Goal: Task Accomplishment & Management: Complete application form

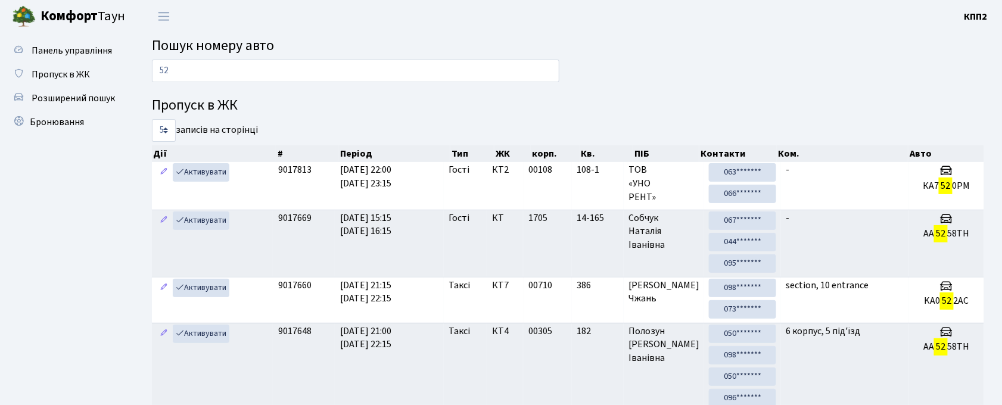
type input "5"
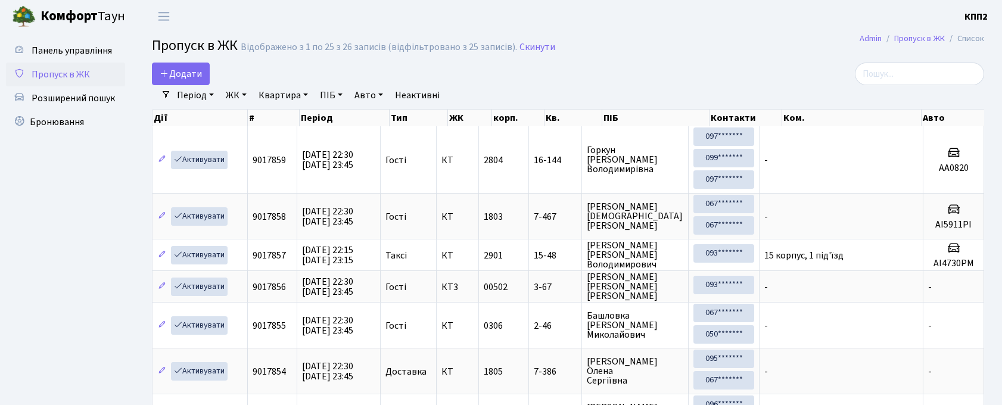
select select "25"
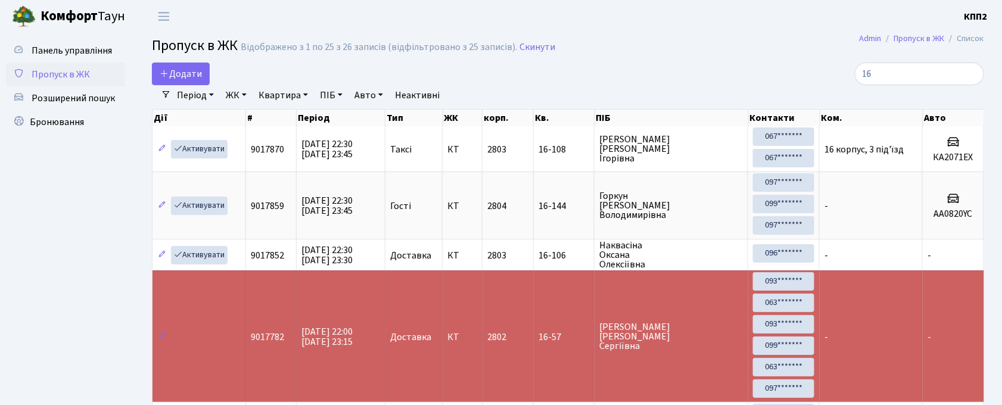
type input "1"
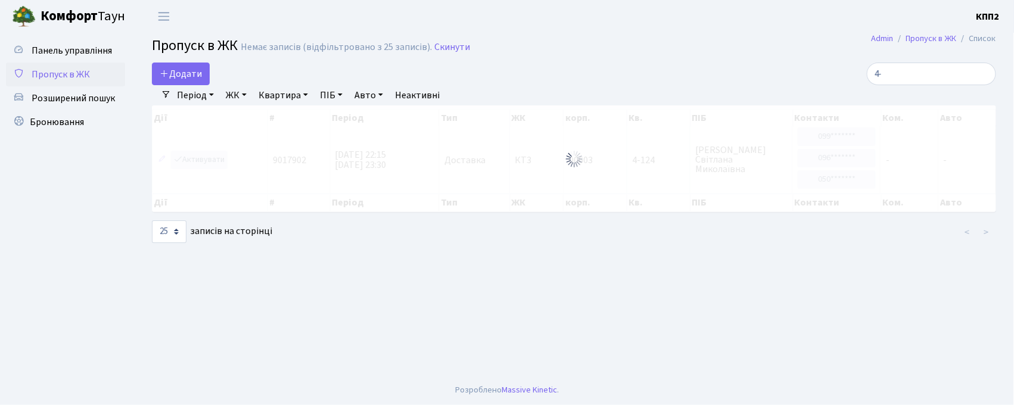
type input "4"
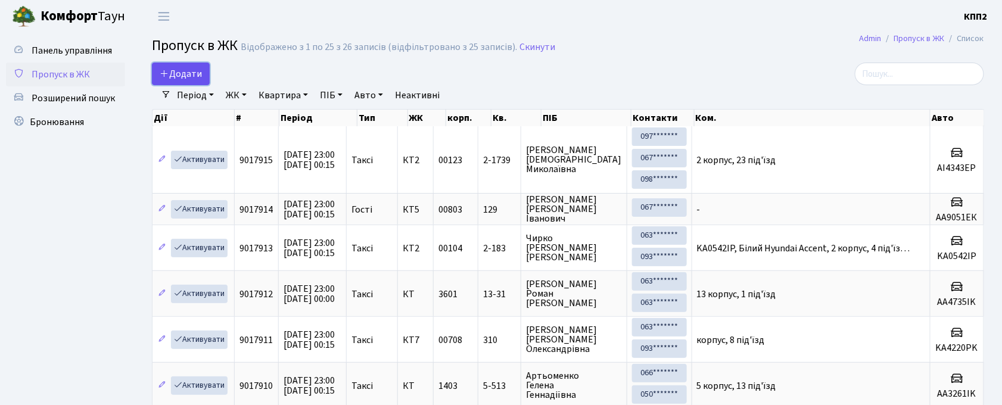
click at [184, 70] on span "Додати" at bounding box center [181, 73] width 42 height 13
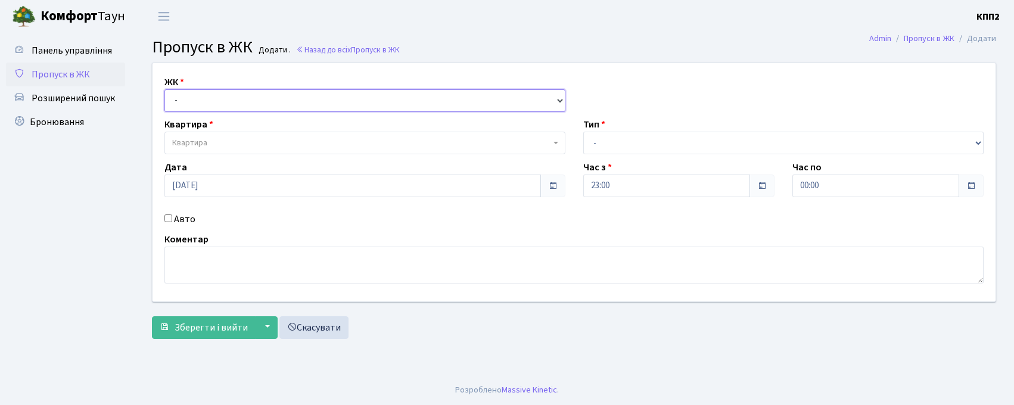
click at [195, 103] on select "- КТ, вул. Регенераторна, 4 КТ2, просп. [STREET_ADDRESS] [STREET_ADDRESS] [PERS…" at bounding box center [364, 100] width 401 height 23
select select "271"
click at [164, 89] on select "- КТ, вул. Регенераторна, 4 КТ2, просп. [STREET_ADDRESS] [STREET_ADDRESS] [PERS…" at bounding box center [364, 100] width 401 height 23
select select
click at [223, 144] on span "Квартира" at bounding box center [361, 143] width 378 height 12
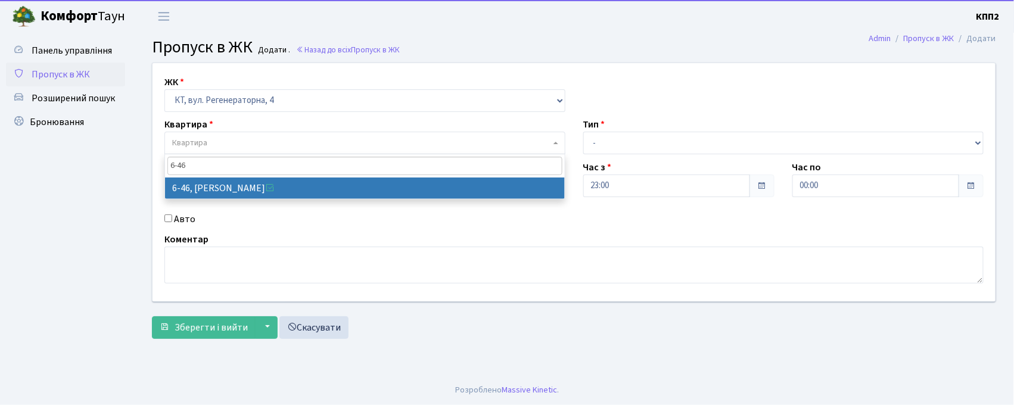
type input "6-46"
select select "5226"
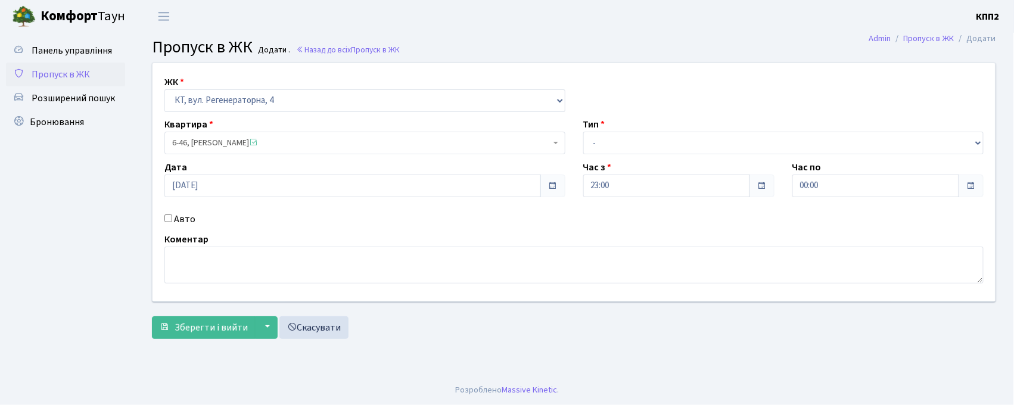
click at [193, 220] on label "Авто" at bounding box center [184, 219] width 21 height 14
click at [172, 220] on input "Авто" at bounding box center [168, 218] width 8 height 8
checkbox input "true"
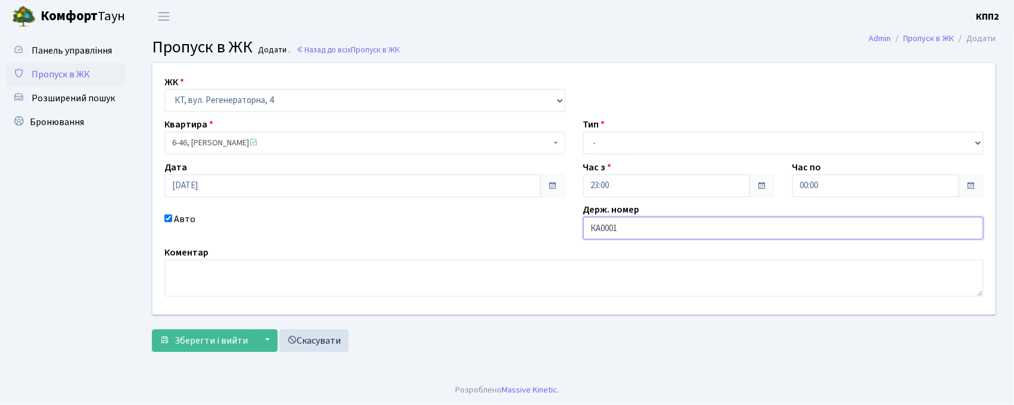
type input "КА0001ІХ"
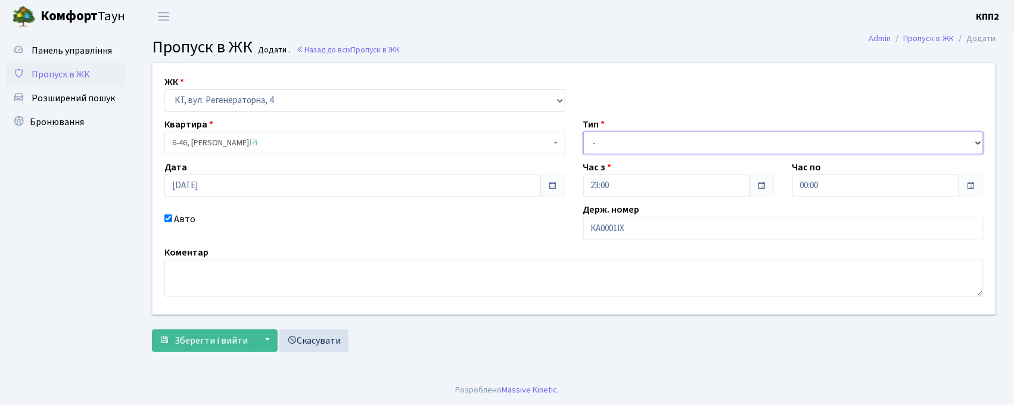
click at [599, 144] on select "- Доставка Таксі Гості Сервіс" at bounding box center [783, 143] width 401 height 23
select select "3"
click at [583, 132] on select "- Доставка Таксі Гості Сервіс" at bounding box center [783, 143] width 401 height 23
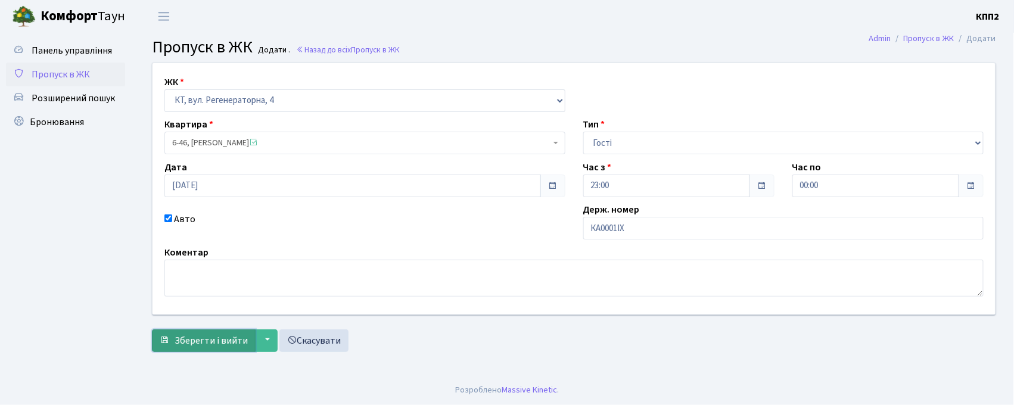
click at [213, 344] on span "Зберегти і вийти" at bounding box center [211, 340] width 73 height 13
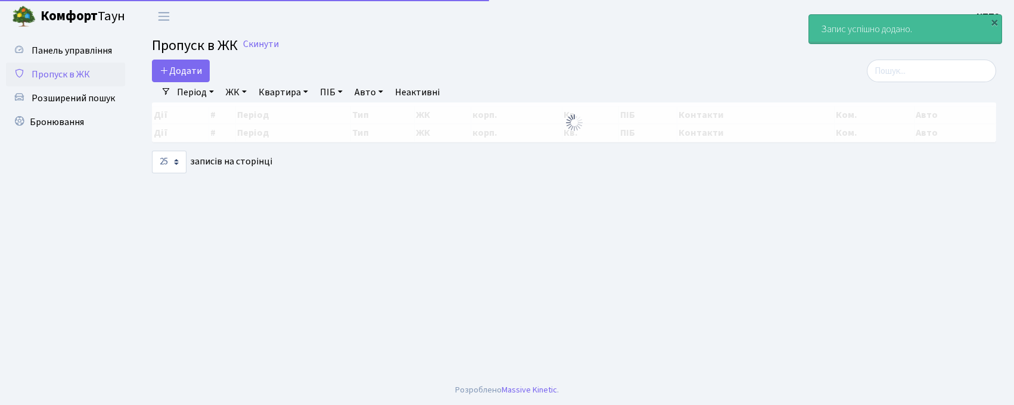
select select "25"
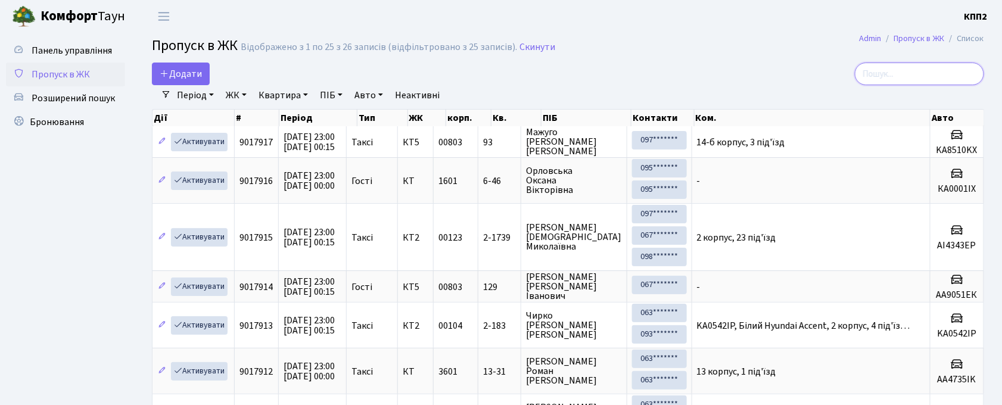
click at [954, 74] on input "search" at bounding box center [919, 74] width 129 height 23
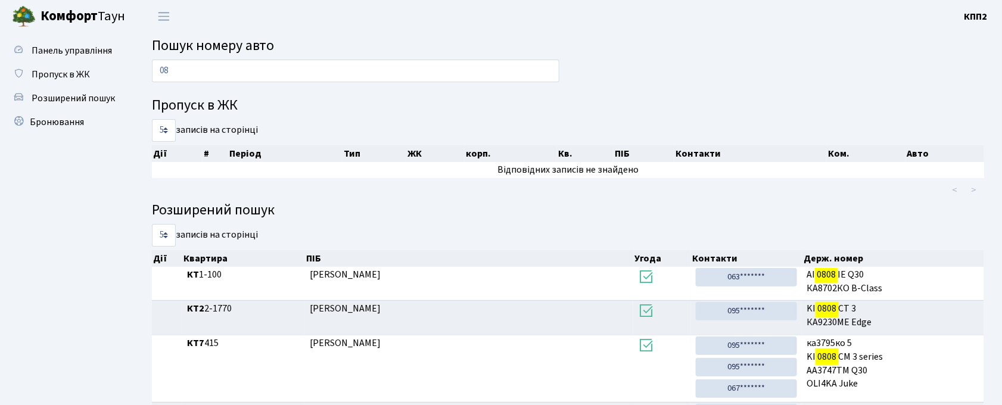
type input "0"
